Goal: Information Seeking & Learning: Learn about a topic

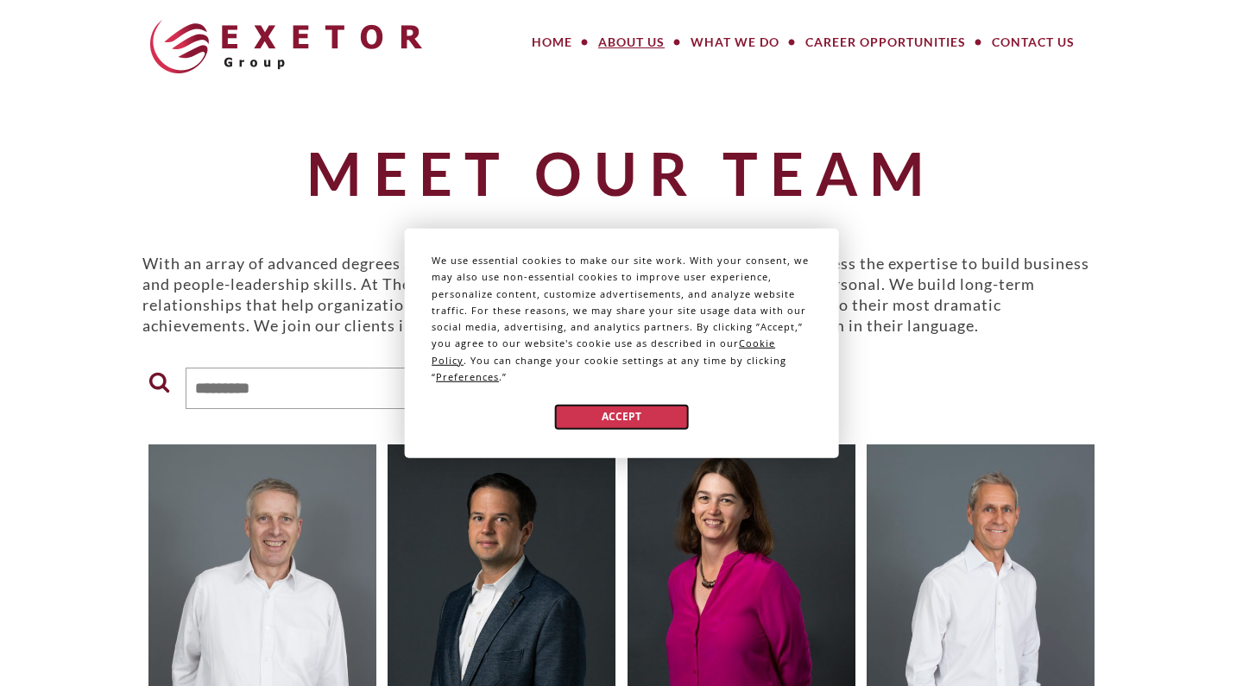
click at [609, 420] on button "Accept" at bounding box center [621, 416] width 133 height 25
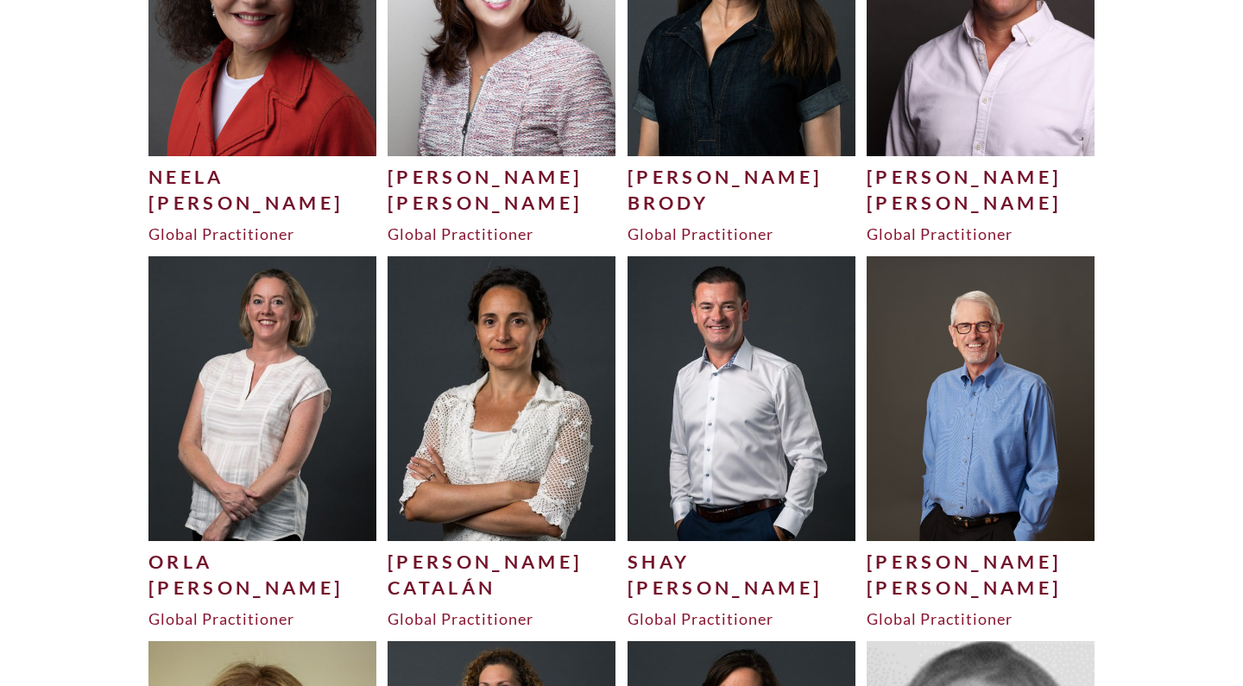
scroll to position [1344, 0]
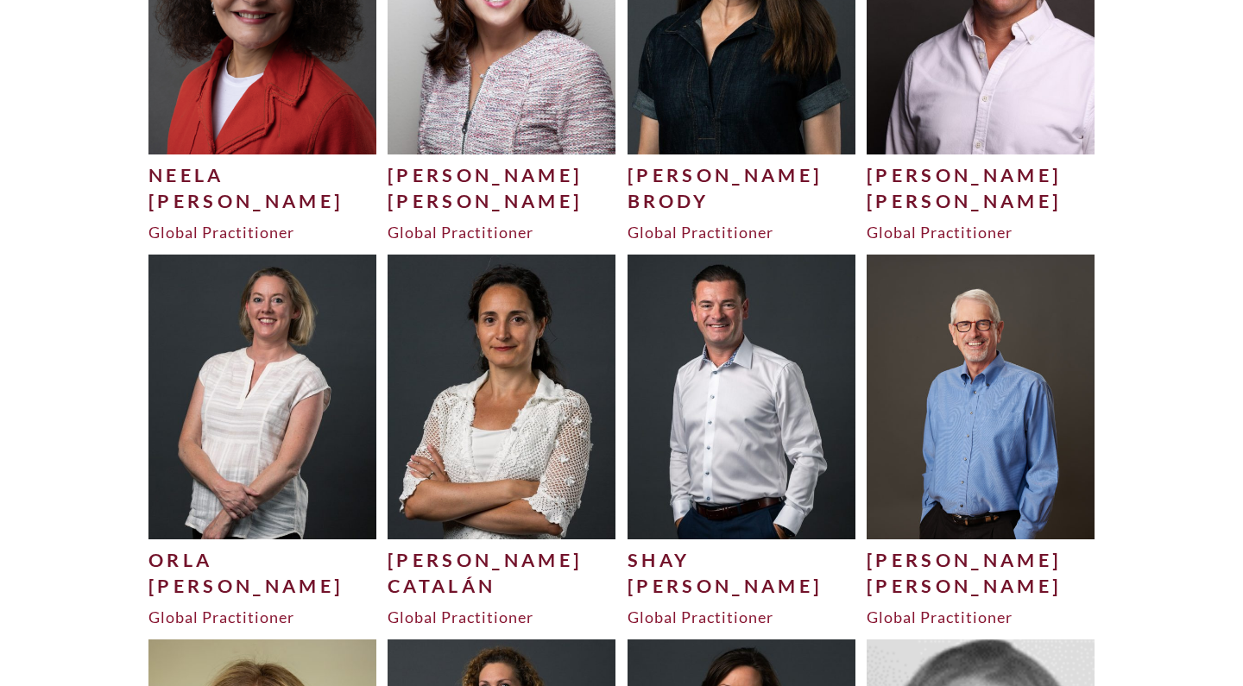
click at [736, 381] on img at bounding box center [742, 397] width 228 height 284
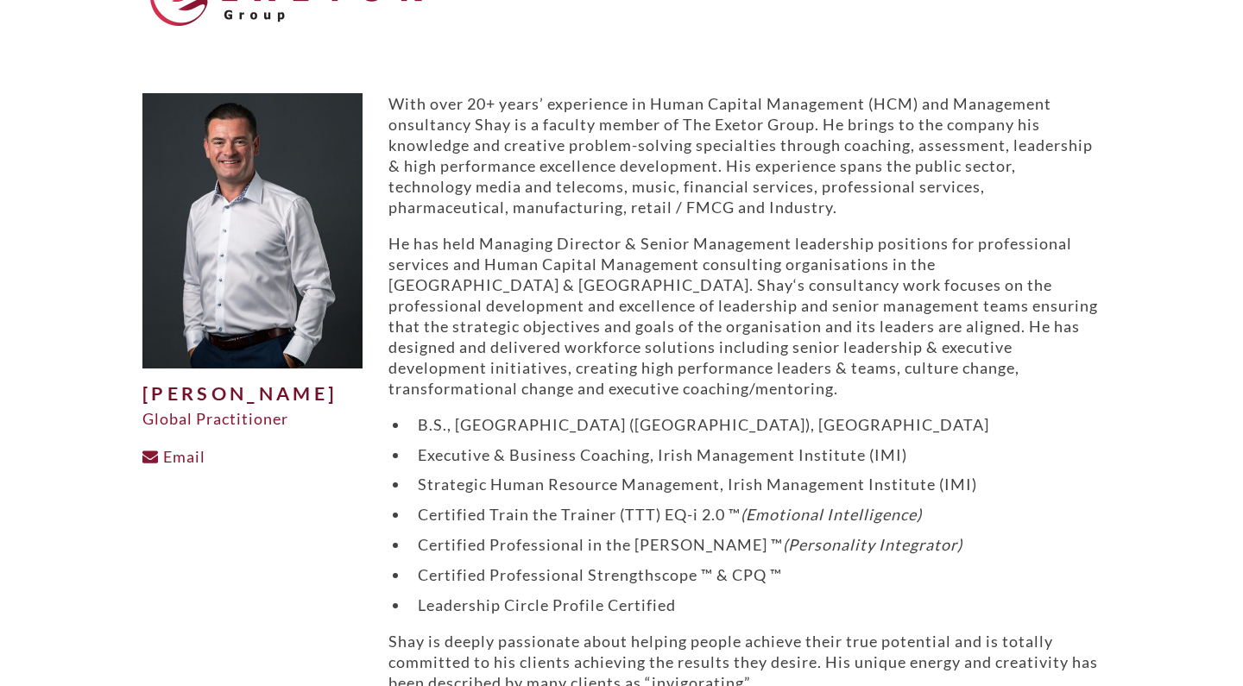
scroll to position [163, 0]
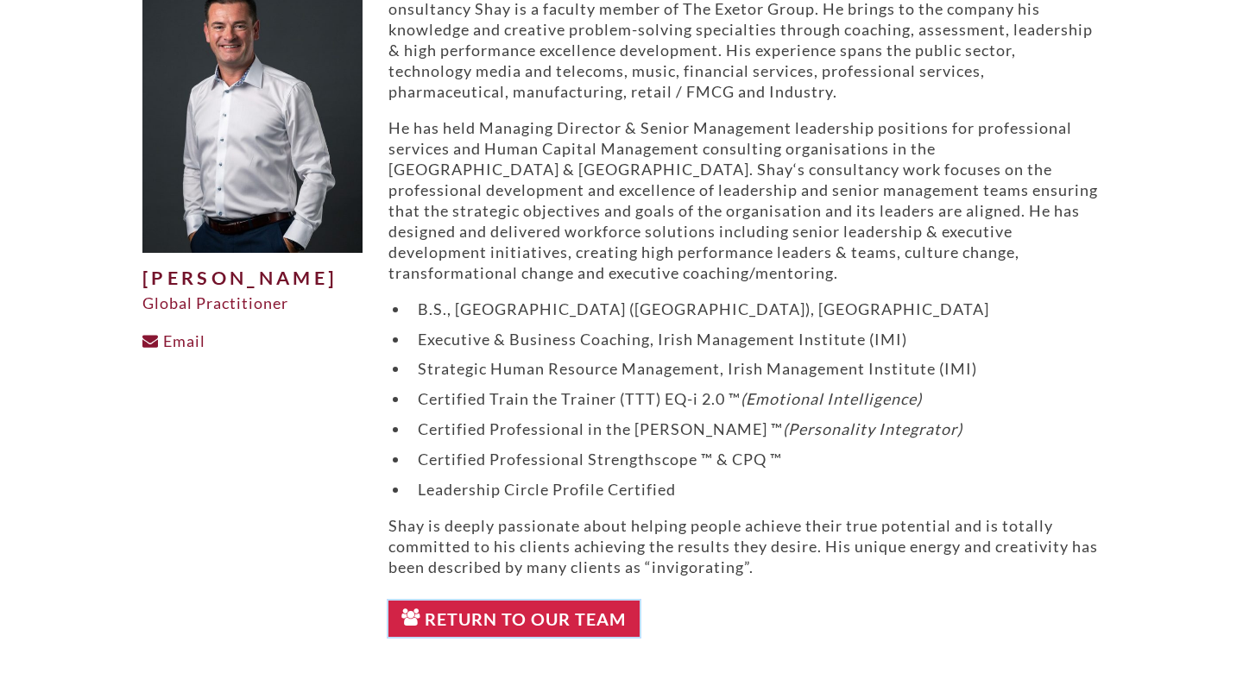
click at [560, 618] on link "Return to Our Team" at bounding box center [513, 619] width 251 height 36
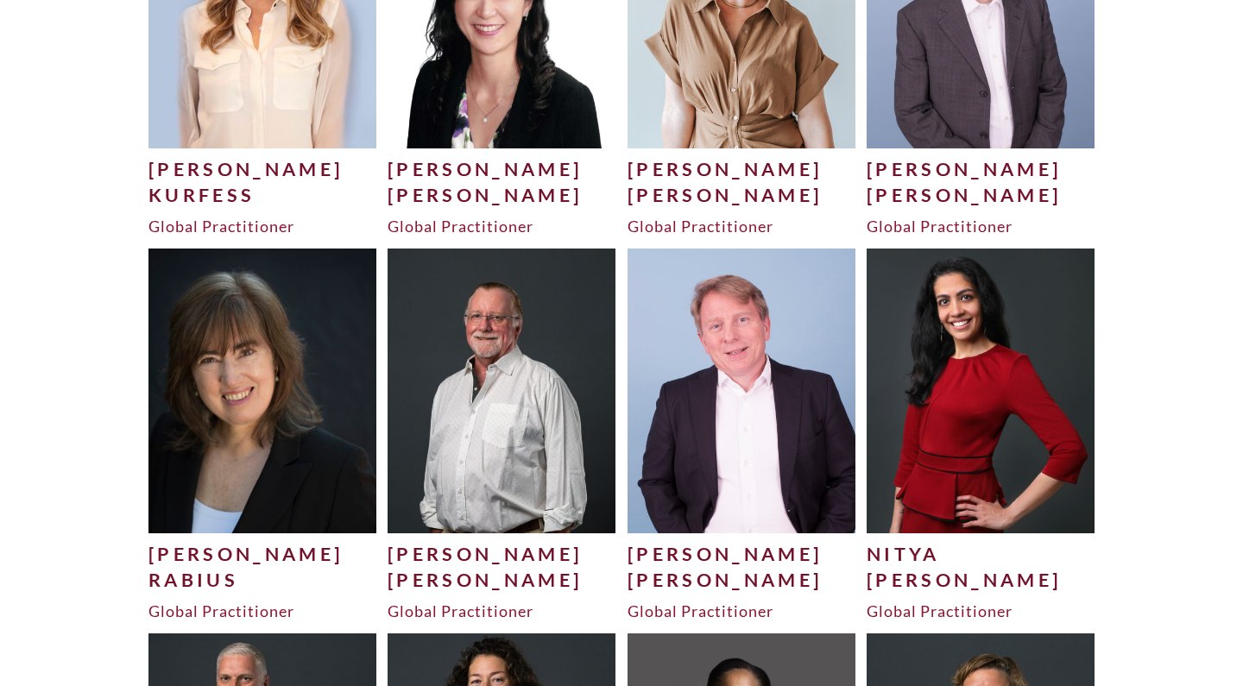
scroll to position [4045, 0]
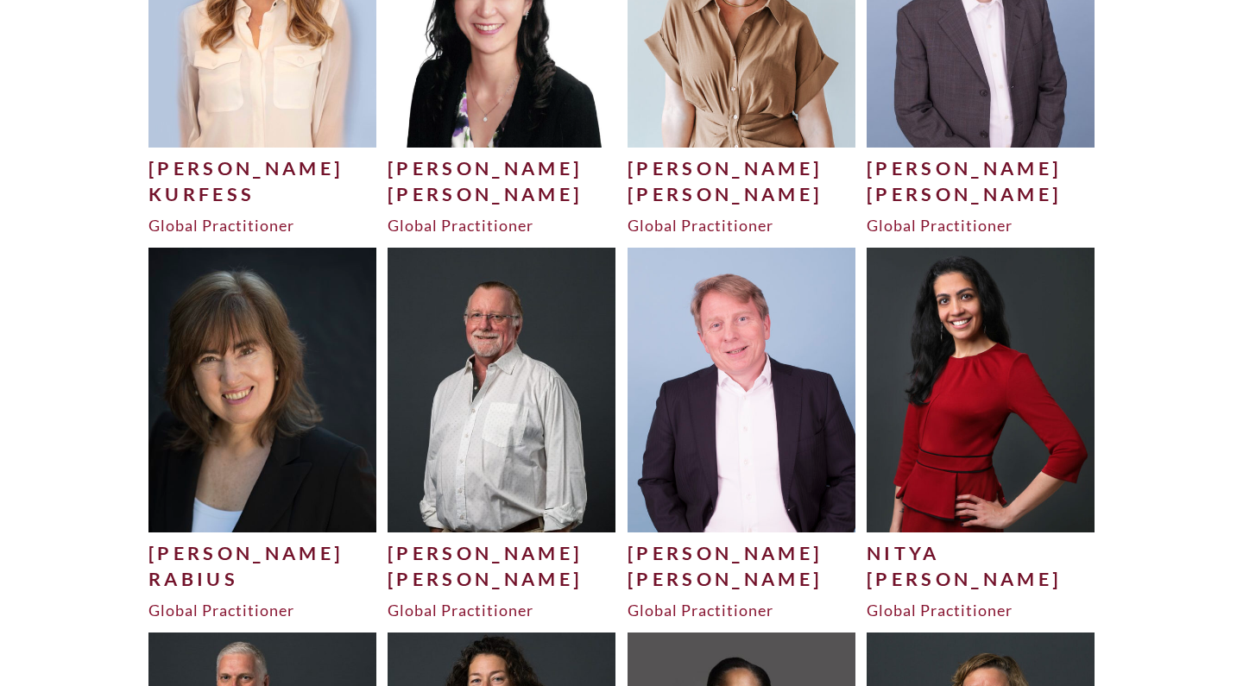
click at [900, 571] on div "[PERSON_NAME]" at bounding box center [981, 579] width 228 height 26
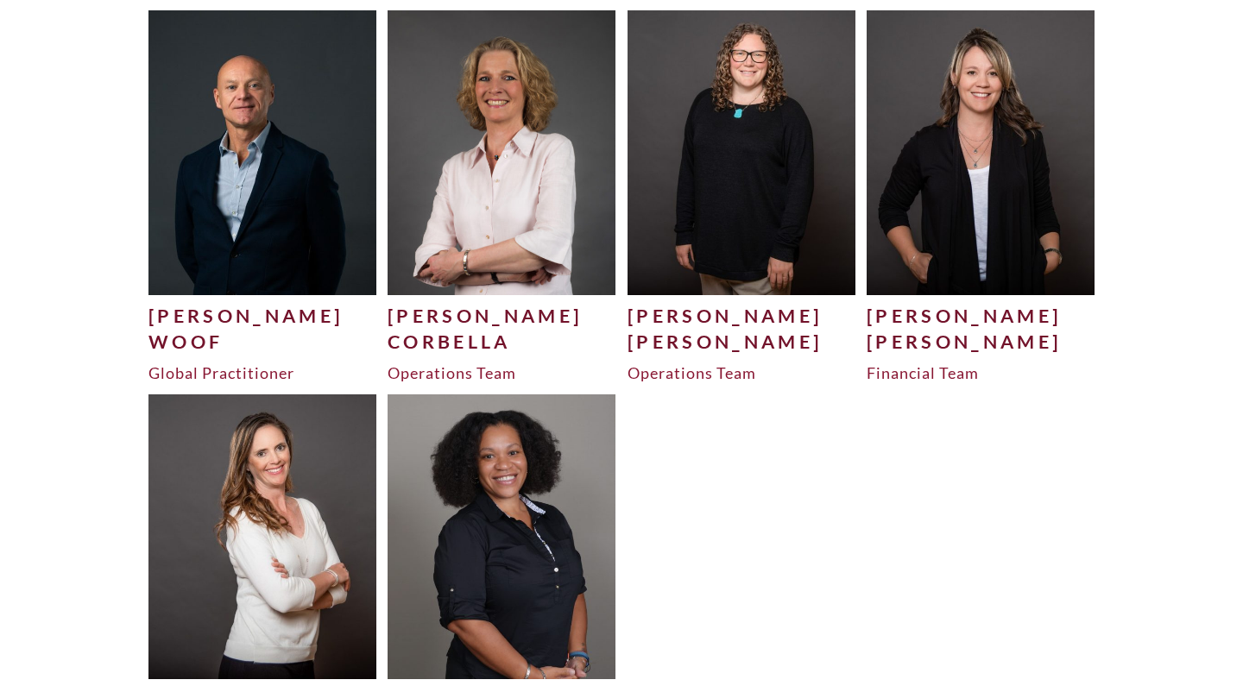
scroll to position [5433, 0]
